Goal: Task Accomplishment & Management: Manage account settings

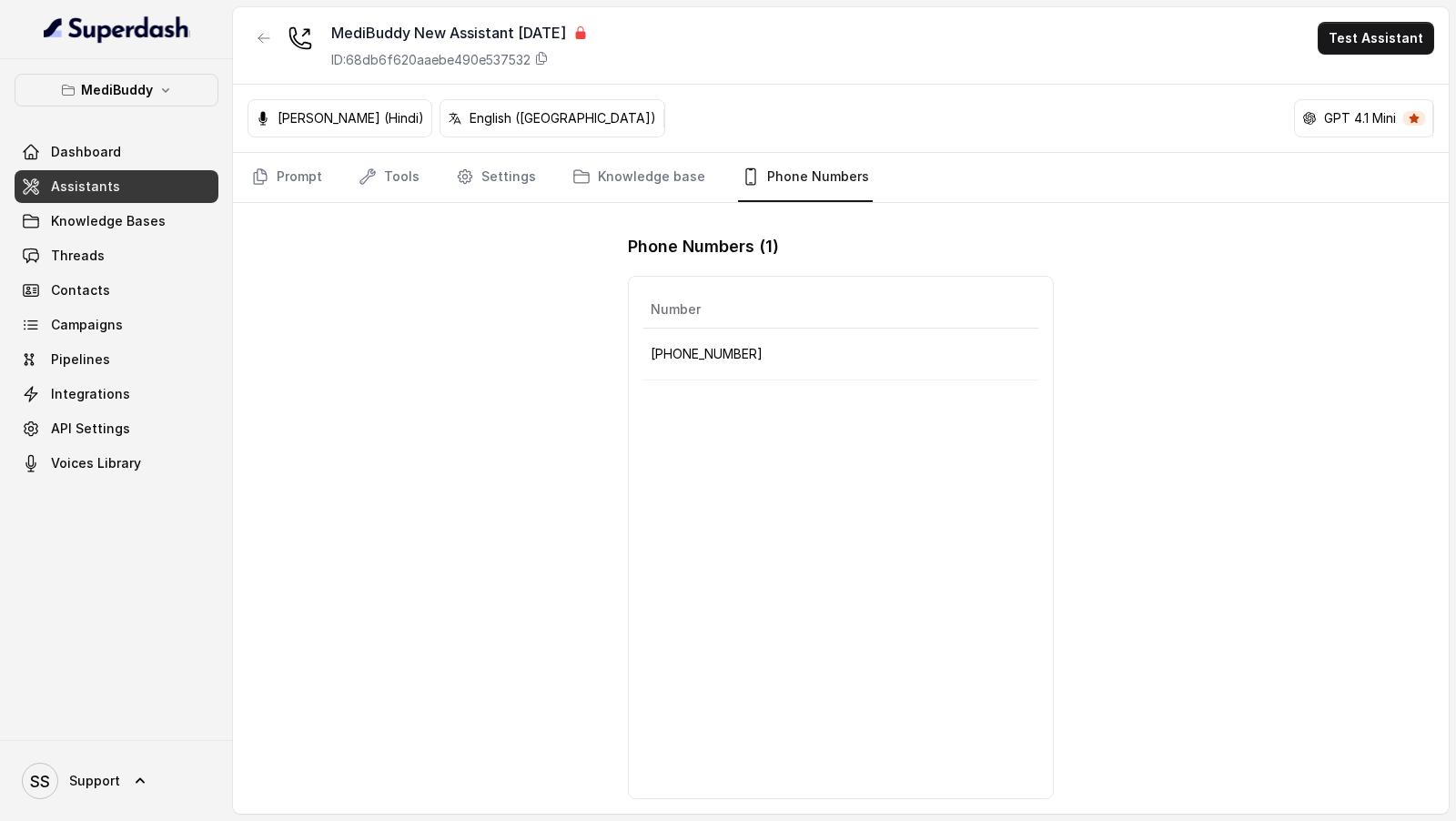
click at [115, 794] on span "SS Support" at bounding box center [70, 781] width 98 height 37
click at [147, 727] on div "Logout" at bounding box center [115, 728] width 155 height 22
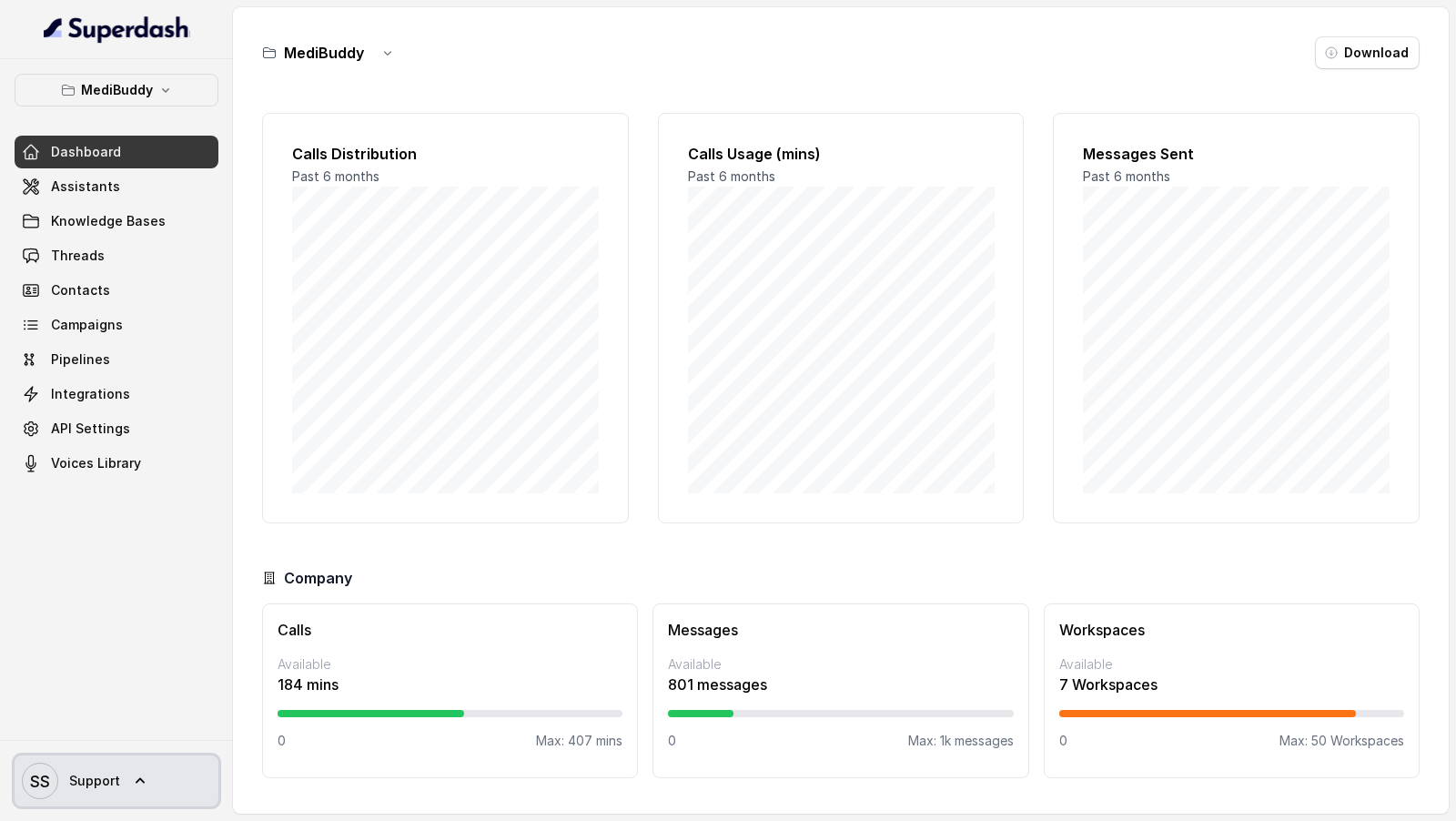
click at [90, 782] on span "Support" at bounding box center [95, 781] width 51 height 18
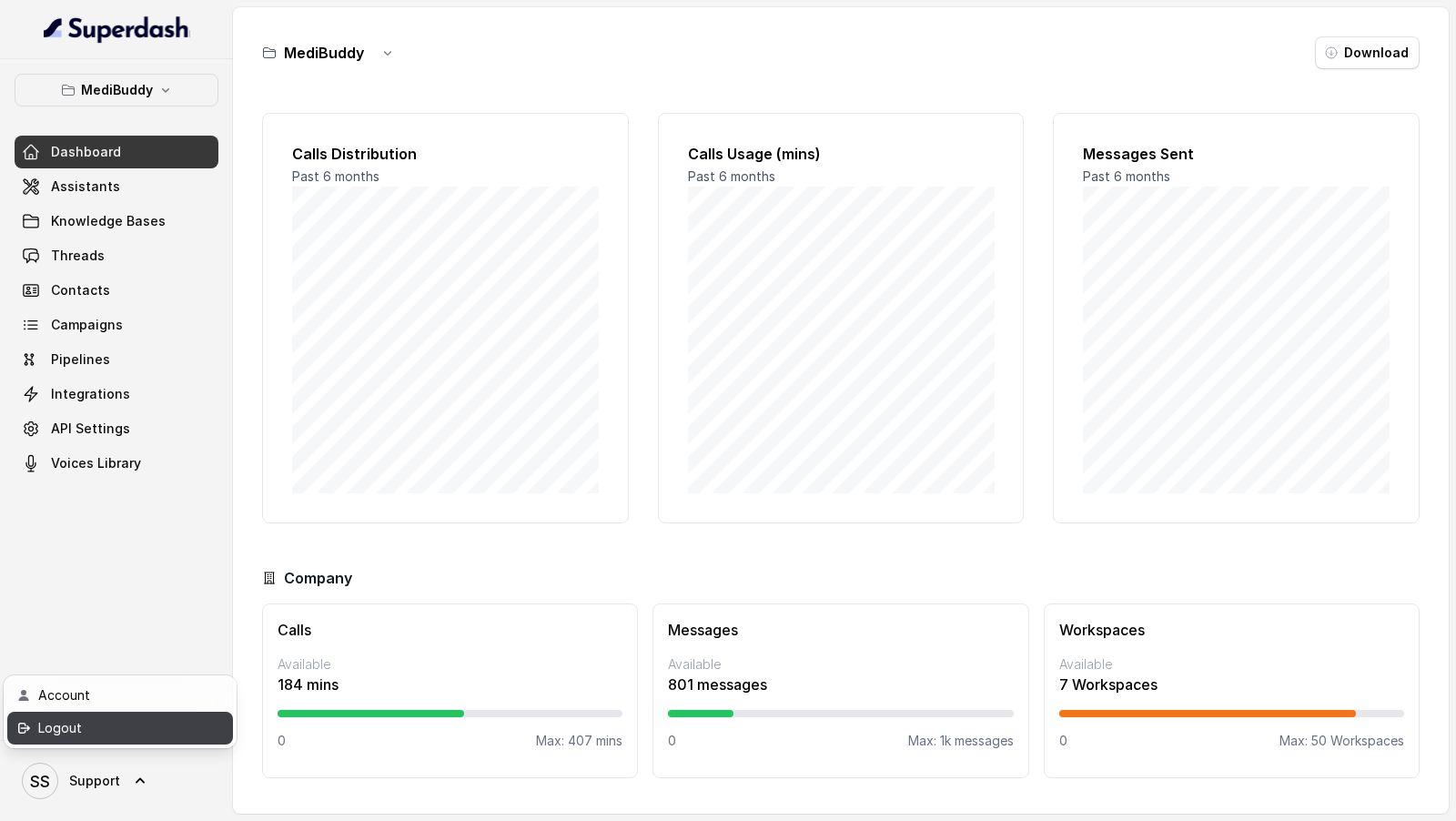
click at [90, 721] on div "Logout" at bounding box center [115, 728] width 155 height 22
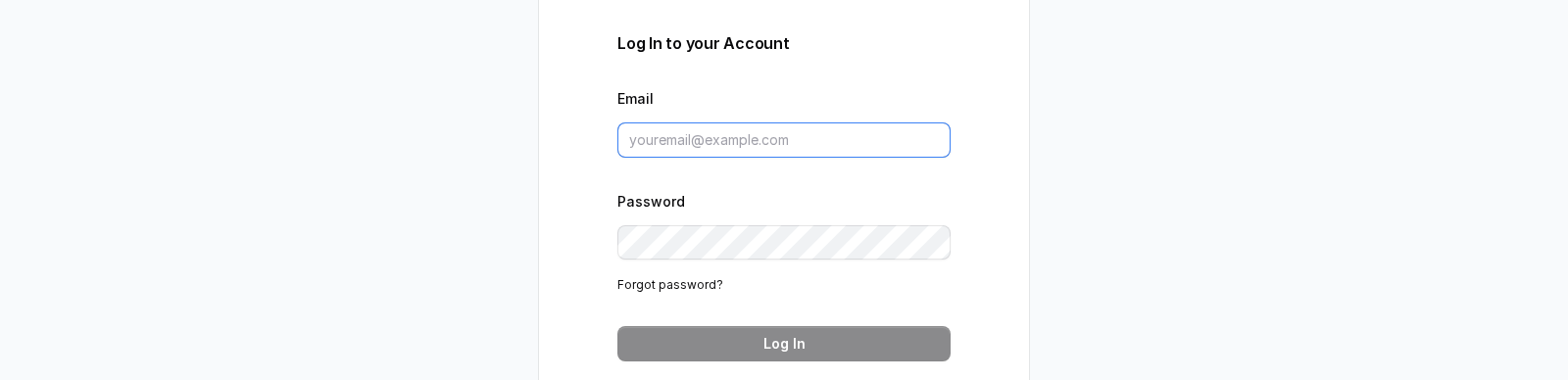
click at [656, 141] on input "Email" at bounding box center [784, 140] width 333 height 35
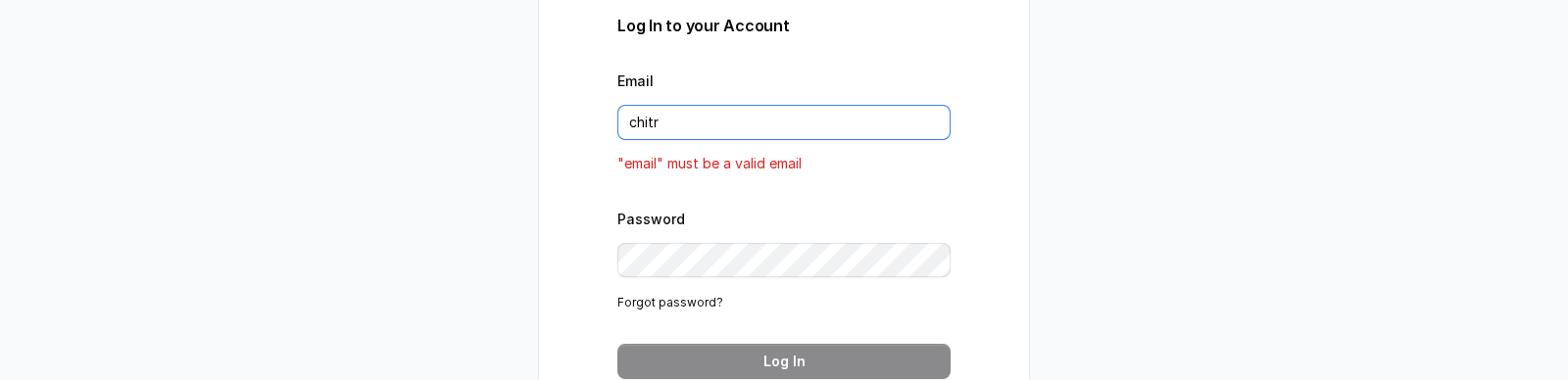
type input "[EMAIL_ADDRESS][DOMAIN_NAME]"
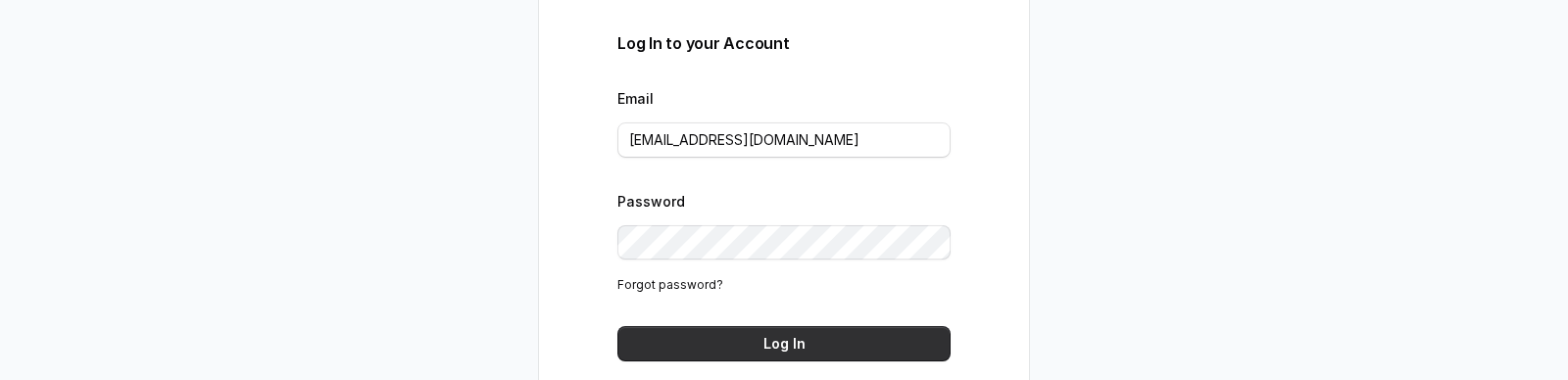
click at [754, 347] on button "Log In" at bounding box center [784, 344] width 333 height 35
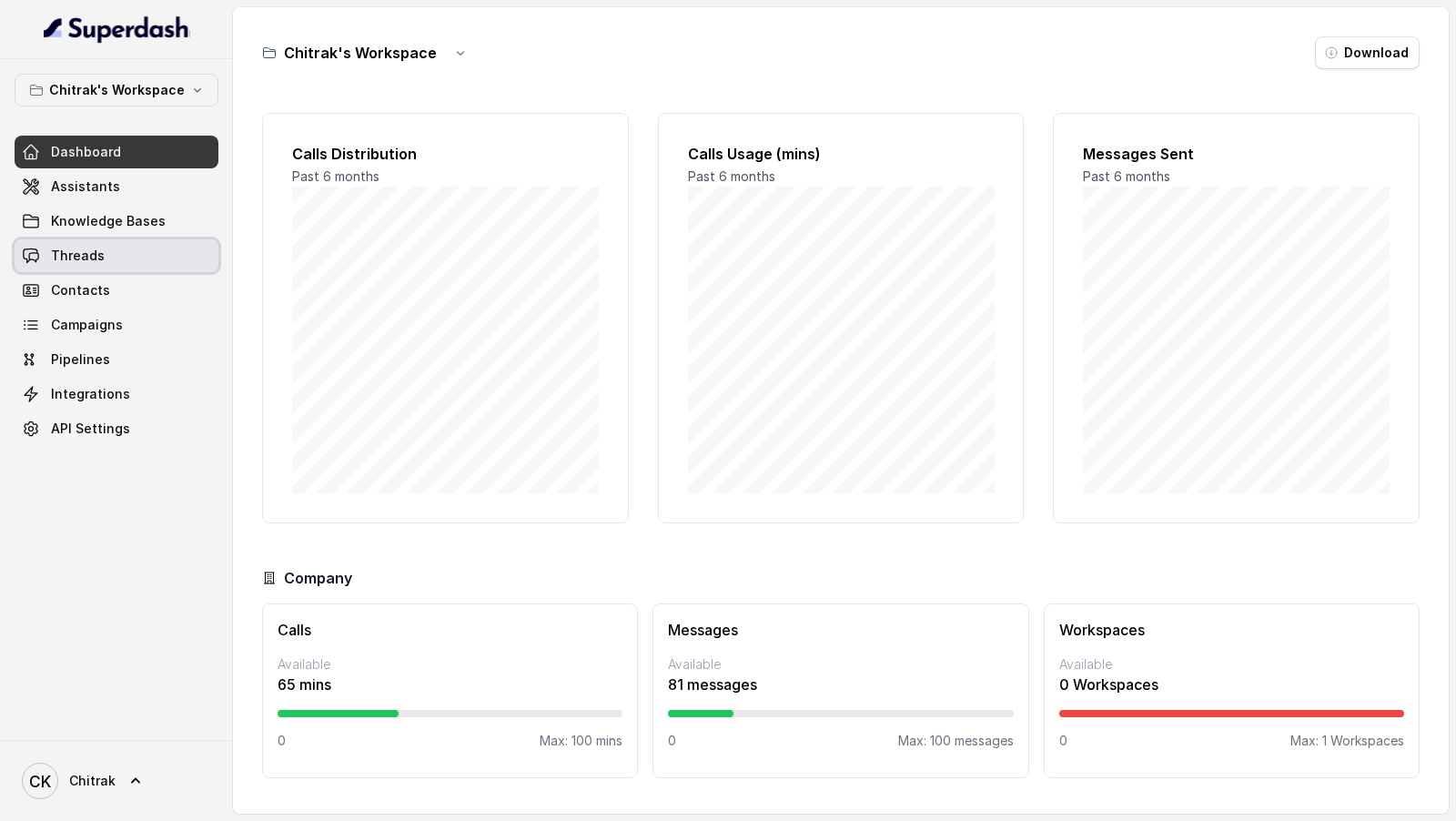
click at [79, 259] on span "Threads" at bounding box center [78, 256] width 54 height 18
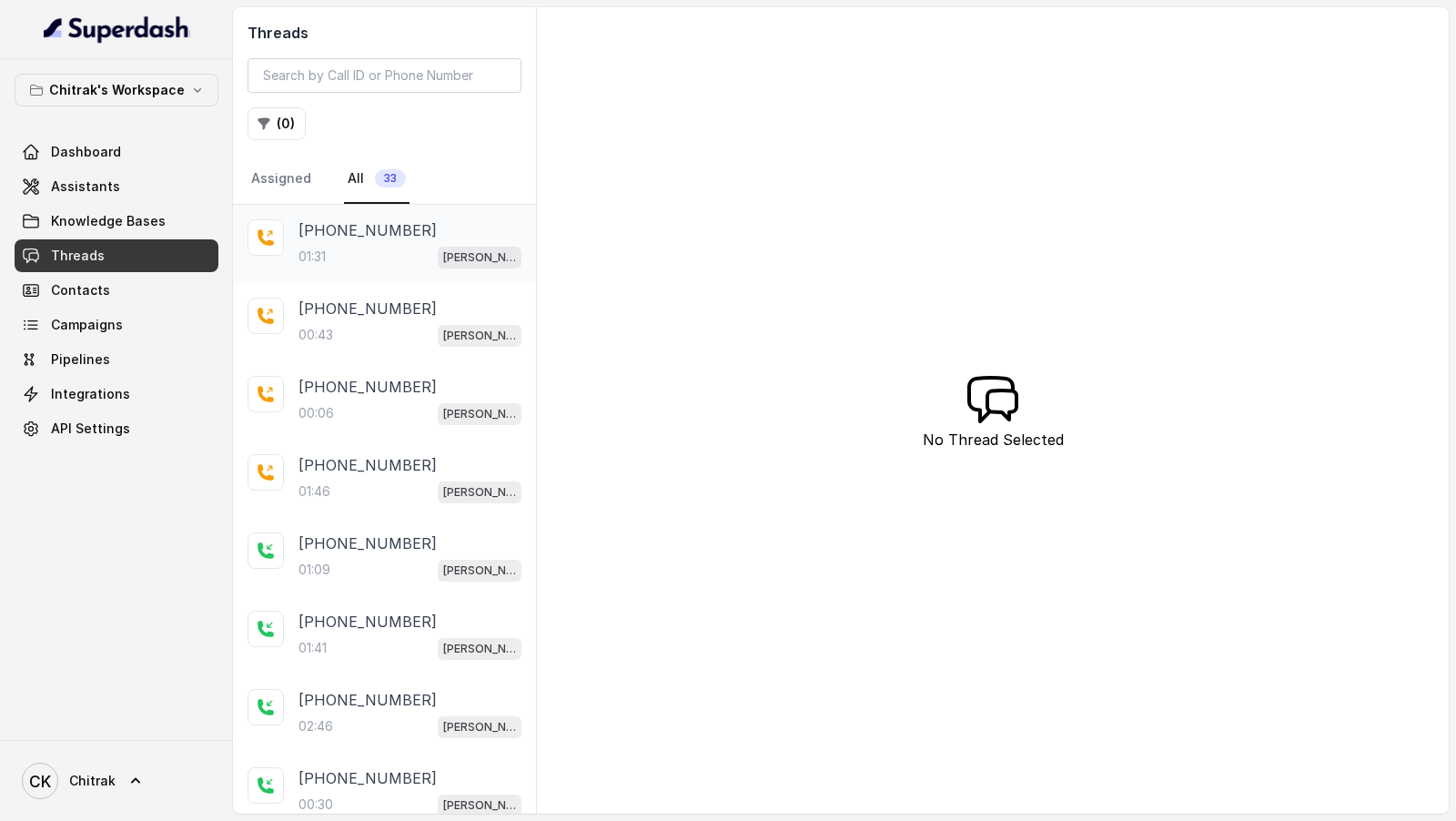
click at [421, 248] on div "01:31 Unnati Agri Outbound Assistant" at bounding box center [410, 257] width 223 height 24
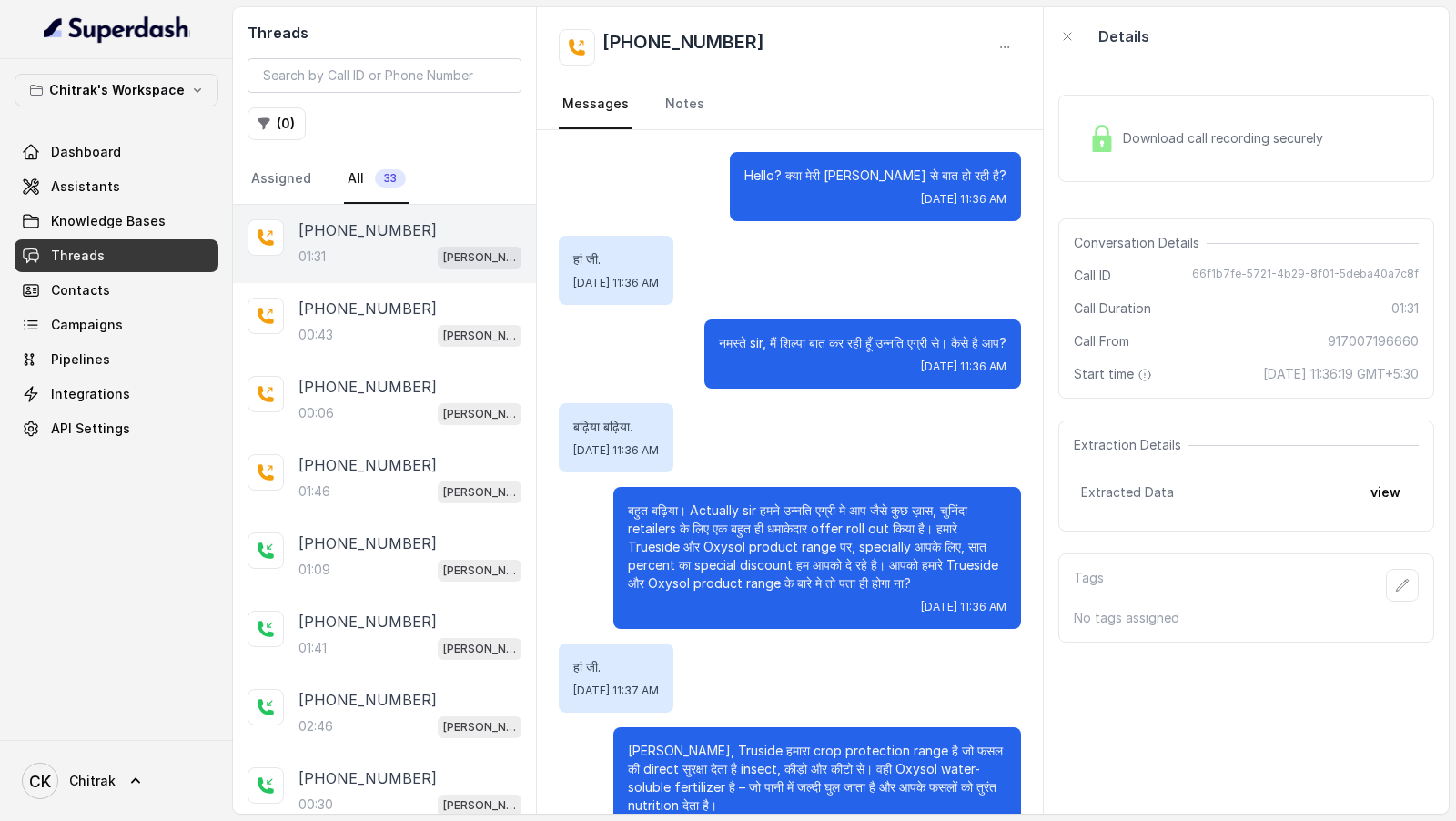
click at [1282, 106] on div "Download call recording securely" at bounding box center [1246, 138] width 376 height 88
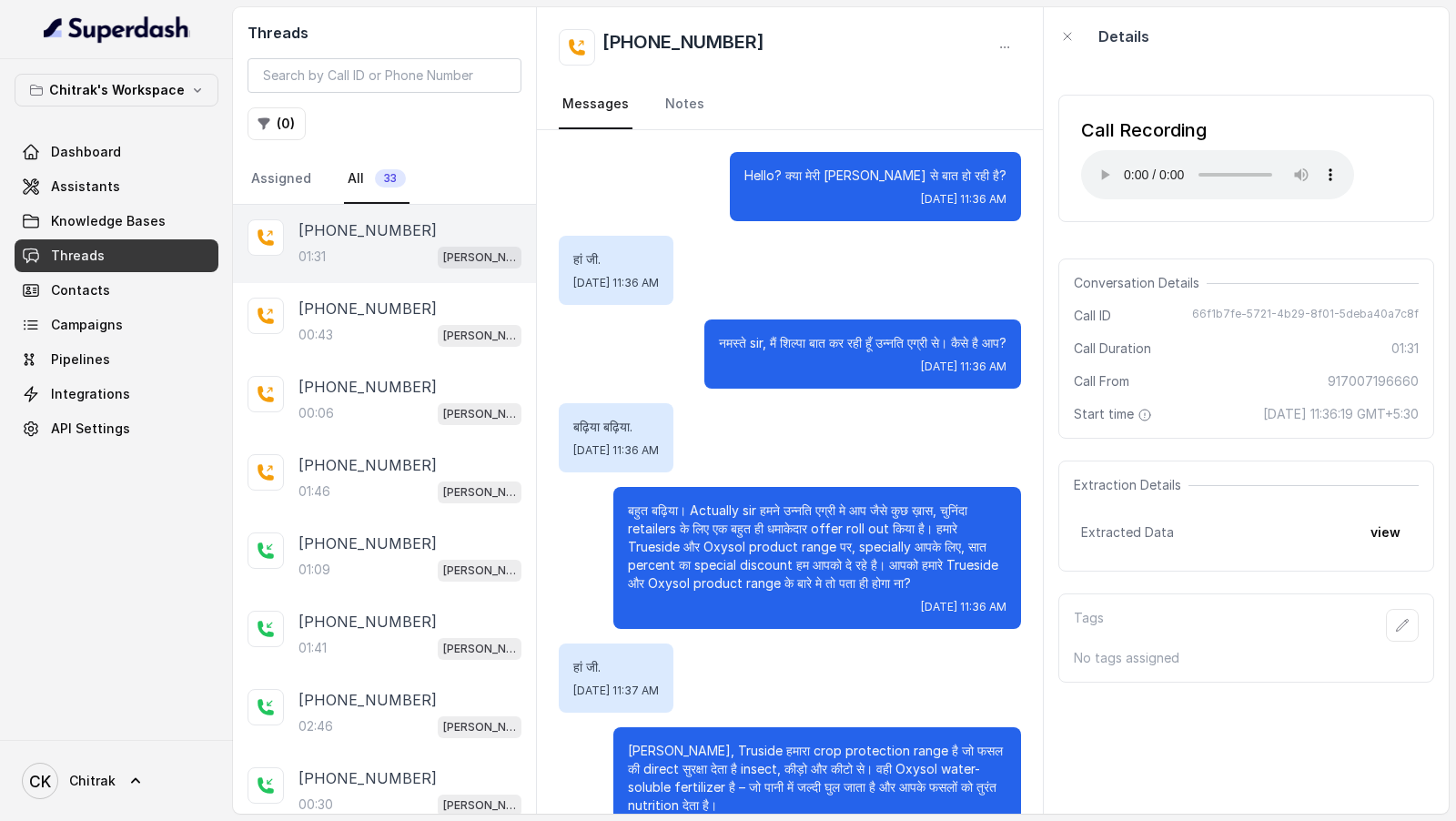
scroll to position [429, 0]
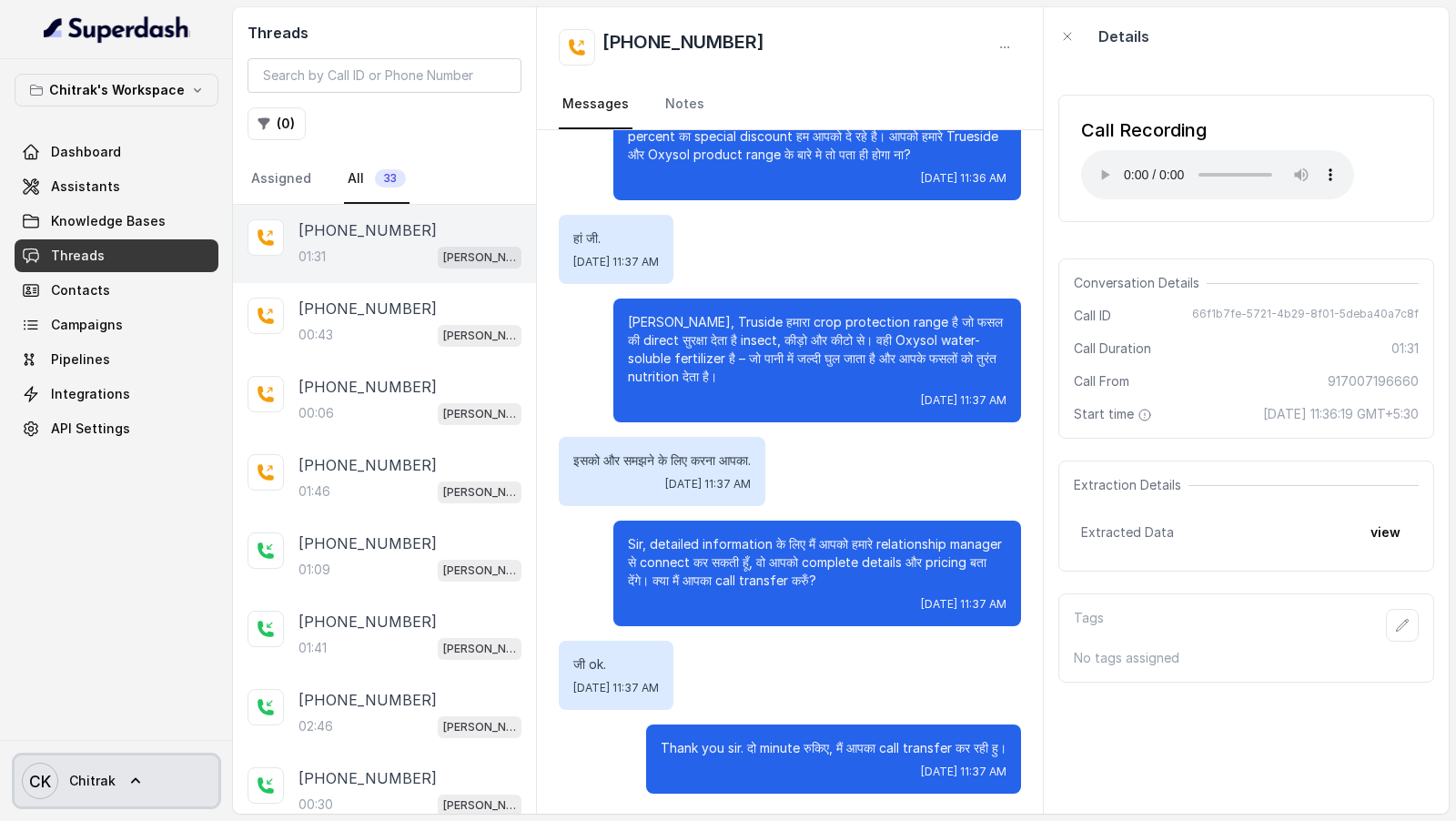
click at [112, 777] on link "CK Chitrak" at bounding box center [116, 781] width 204 height 51
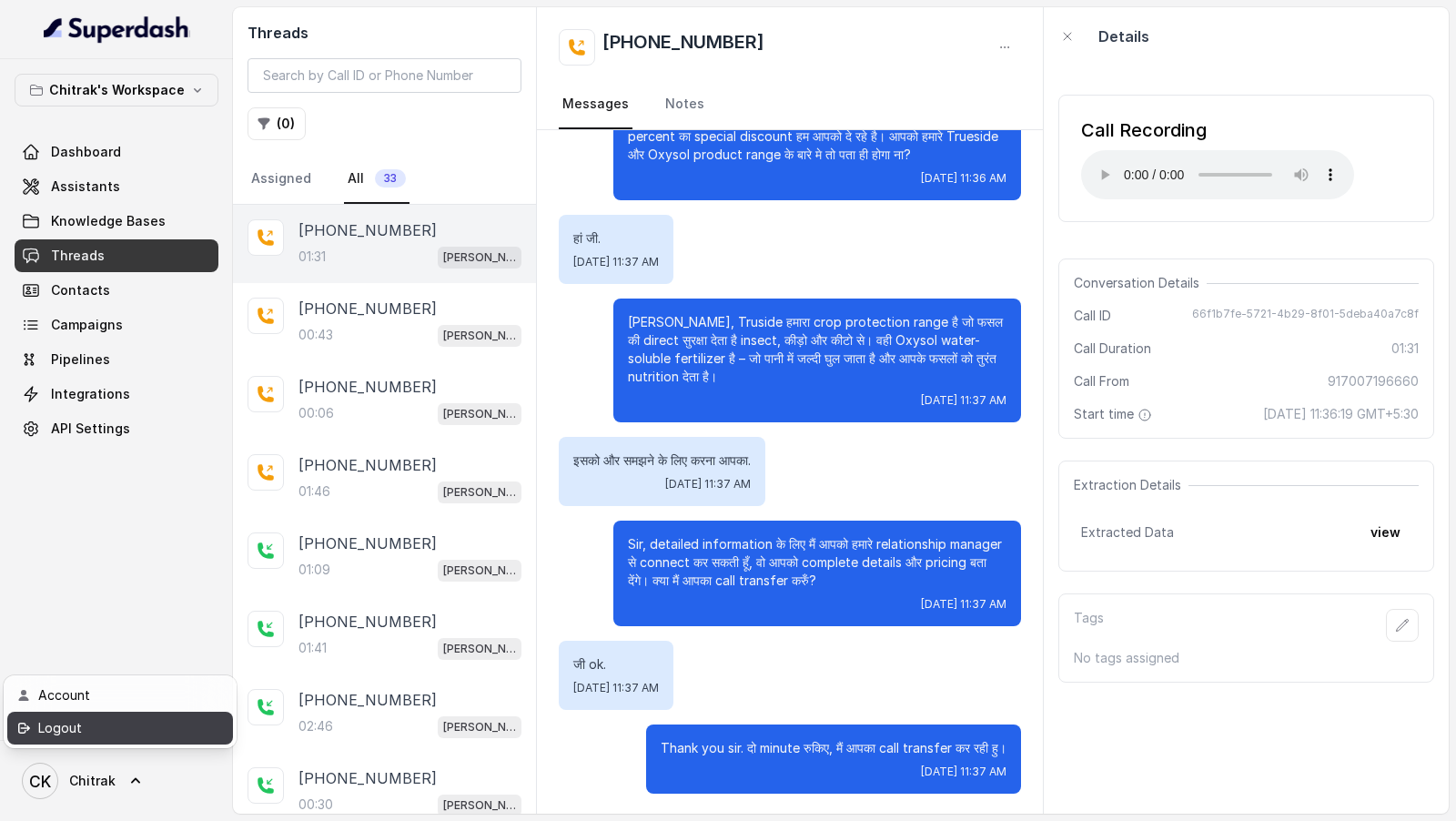
click at [162, 719] on div "Logout" at bounding box center [115, 728] width 155 height 22
